Goal: Task Accomplishment & Management: Manage account settings

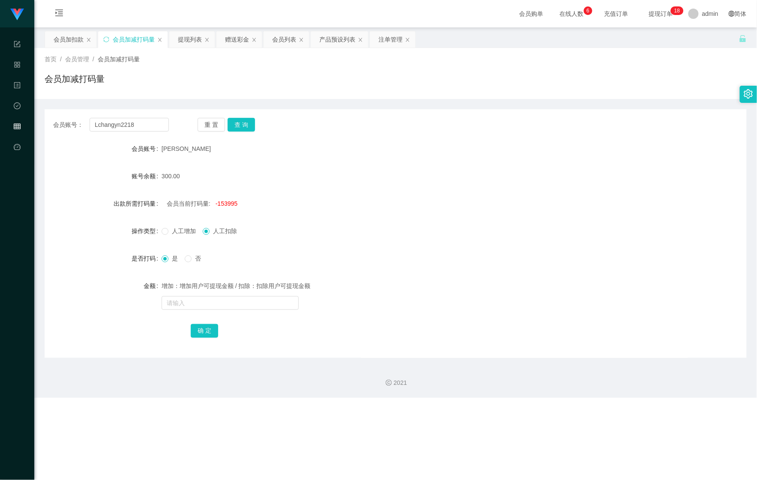
type input "Lchangyn2218"
drag, startPoint x: 0, startPoint y: 0, endPoint x: 71, endPoint y: 48, distance: 85.7
click at [74, 38] on div "会员加扣款" at bounding box center [69, 39] width 30 height 16
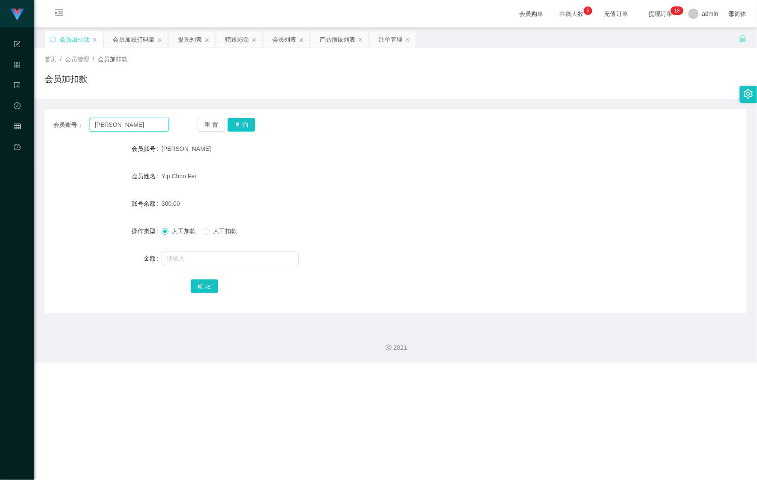
drag, startPoint x: 129, startPoint y: 127, endPoint x: 11, endPoint y: 120, distance: 118.1
click at [11, 120] on section "Shopee Workbench 系统配置 产品管理 内容中心 数据中心 会员管理 平台首页 保存配置 重置配置 整体风格设置 主题色 导航设置 内容区域宽度…" at bounding box center [378, 181] width 757 height 363
paste input "Lchangyn2218"
type input "Lchangyn2218"
click at [243, 120] on button "查 询" at bounding box center [241, 125] width 27 height 14
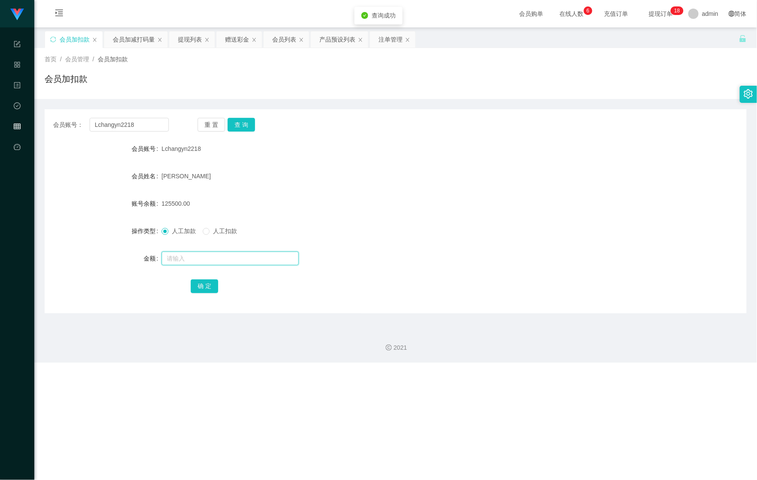
click at [203, 257] on input "text" at bounding box center [230, 259] width 137 height 14
type input "500"
click at [207, 280] on button "确 定" at bounding box center [204, 286] width 27 height 14
drag, startPoint x: 131, startPoint y: 129, endPoint x: 21, endPoint y: 126, distance: 109.3
click at [18, 126] on section "Shopee Workbench 系统配置 产品管理 内容中心 数据中心 会员管理 平台首页 保存配置 重置配置 整体风格设置 主题色 导航设置 内容区域宽度…" at bounding box center [378, 181] width 757 height 363
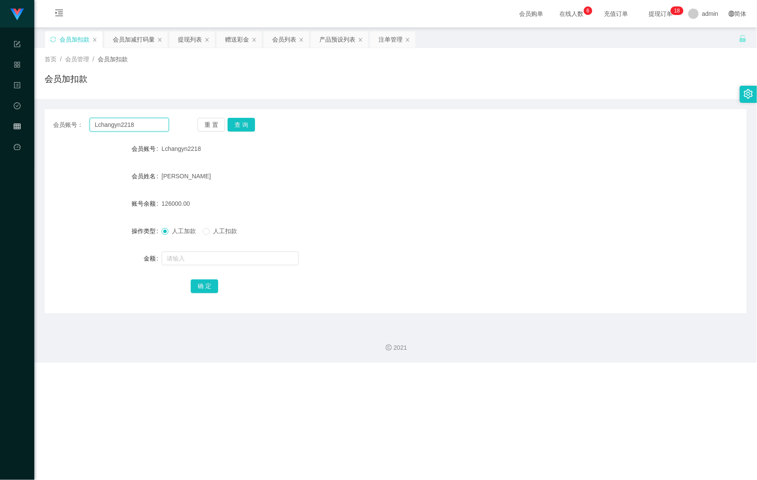
paste input "6128832"
click at [243, 127] on button "查 询" at bounding box center [241, 125] width 27 height 14
click at [243, 127] on button "查 询" at bounding box center [246, 125] width 37 height 14
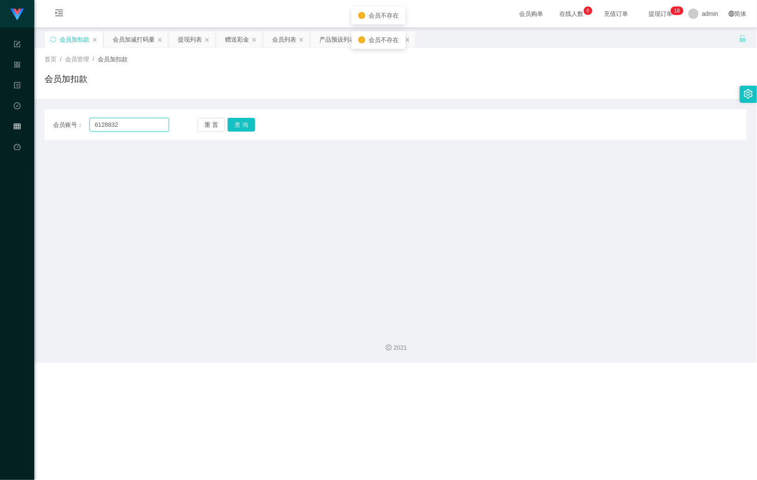
click at [95, 125] on input "6128832" at bounding box center [129, 125] width 79 height 14
drag, startPoint x: 141, startPoint y: 129, endPoint x: 61, endPoint y: 128, distance: 80.2
click at [61, 128] on div "会员账号： 6128832" at bounding box center [111, 125] width 116 height 14
paste input "Aihua8211"
type input "Aihua8211"
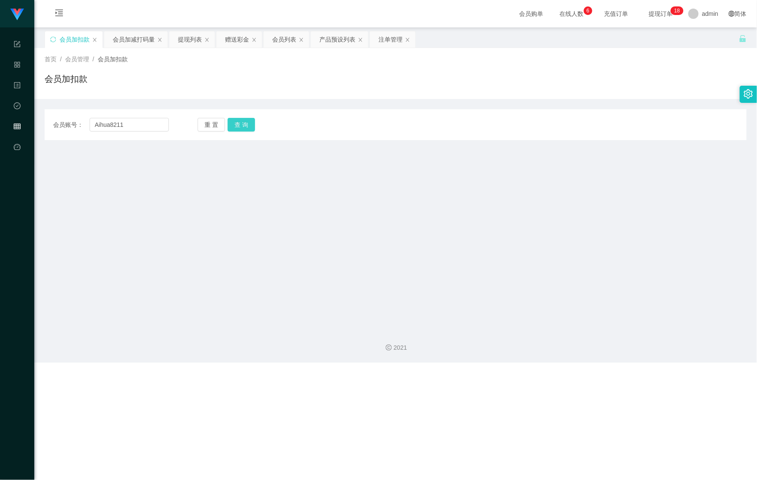
click at [235, 131] on button "查 询" at bounding box center [241, 125] width 27 height 14
click at [235, 131] on button "查 询" at bounding box center [246, 125] width 37 height 14
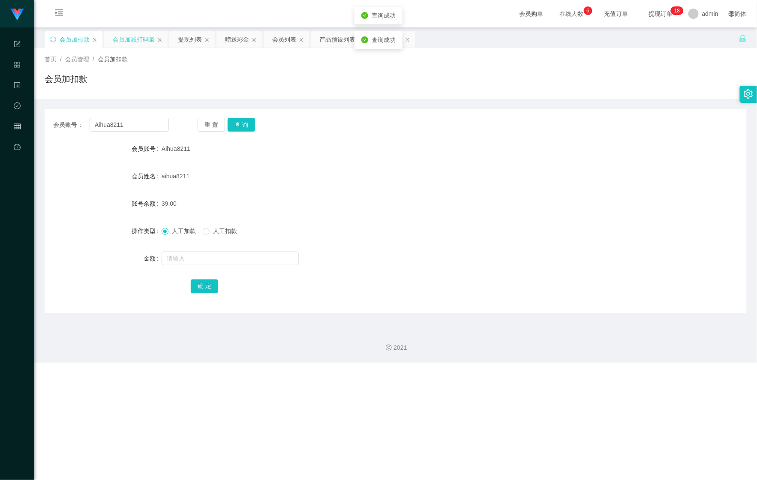
click at [123, 33] on div "会员加减打码量" at bounding box center [134, 39] width 42 height 16
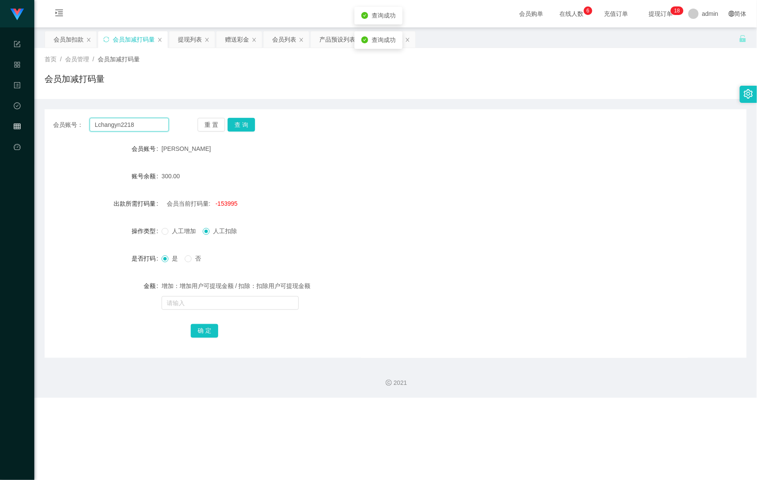
drag, startPoint x: 139, startPoint y: 126, endPoint x: 39, endPoint y: 129, distance: 100.8
click at [32, 124] on section "Shopee Workbench 系统配置 产品管理 内容中心 数据中心 会员管理 平台首页 保存配置 重置配置 整体风格设置 主题色 导航设置 内容区域宽度…" at bounding box center [378, 199] width 757 height 398
paste input "Aihua8211"
type input "Aihua8211"
click at [244, 118] on button "查 询" at bounding box center [241, 125] width 27 height 14
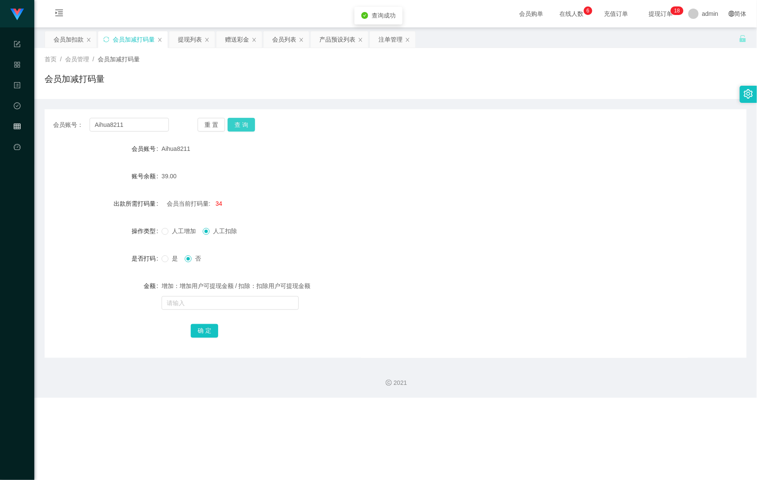
click at [244, 118] on button "查 询" at bounding box center [241, 125] width 27 height 14
drag, startPoint x: 247, startPoint y: 123, endPoint x: 272, endPoint y: 122, distance: 24.4
click at [249, 123] on button "查 询" at bounding box center [241, 125] width 27 height 14
click at [170, 257] on span "是" at bounding box center [174, 258] width 13 height 7
